Goal: Task Accomplishment & Management: Use online tool/utility

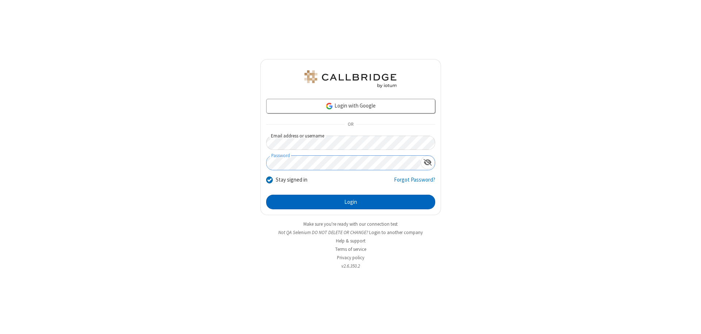
click at [350, 202] on button "Login" at bounding box center [350, 202] width 169 height 15
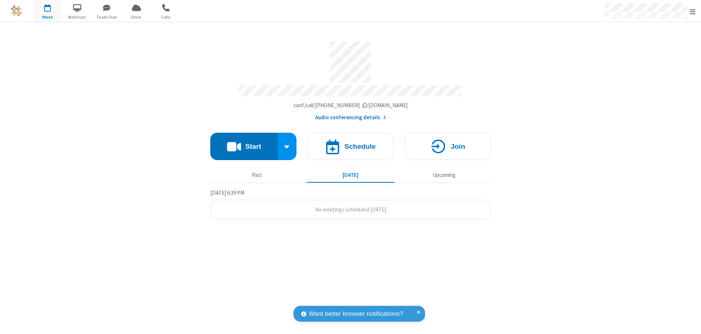
click at [244, 143] on button "Start" at bounding box center [244, 146] width 68 height 27
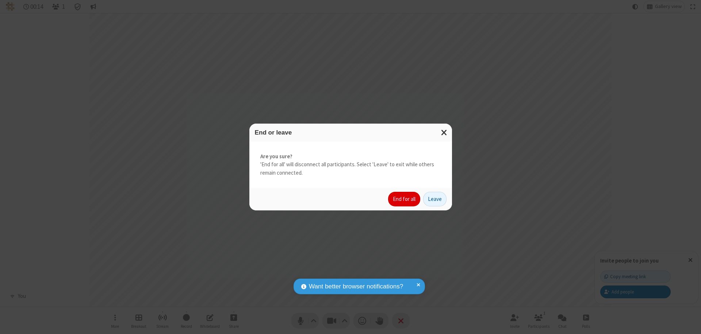
click at [404, 199] on button "End for all" at bounding box center [404, 199] width 32 height 15
